Goal: Transaction & Acquisition: Purchase product/service

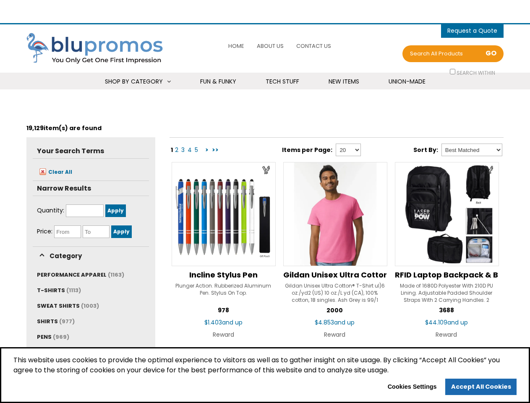
select select "Language Translate Widget"
click at [473, 31] on span "0 items - Cart" at bounding box center [473, 31] width 50 height 10
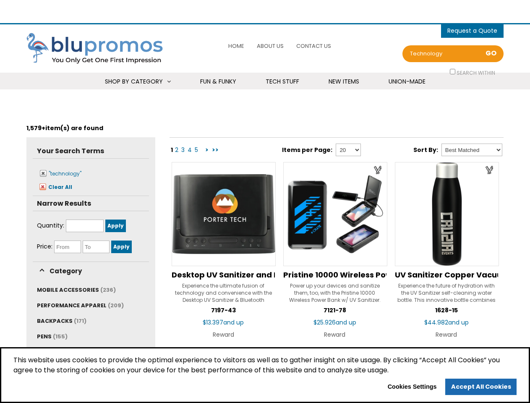
select select "Language Translate Widget"
click at [473, 31] on span "0 items - Cart" at bounding box center [473, 31] width 50 height 10
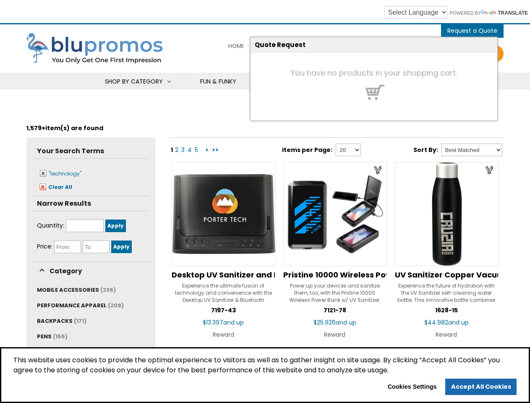
click at [453, 71] on h4 "You have no products in your shopping cart." at bounding box center [374, 73] width 247 height 8
click at [137, 81] on span "Shop By Category" at bounding box center [134, 81] width 58 height 8
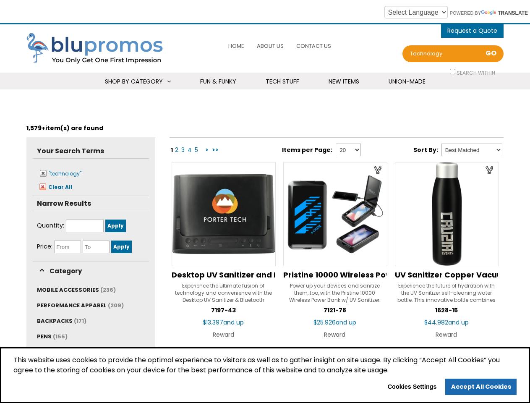
click at [0, 0] on li "Technology USB Flash Drives 8GB 4GB 2GB USB-C Power Banks 6000 mAh 3000 mAh 200…" at bounding box center [0, 0] width 0 height 0
